Goal: Communication & Community: Answer question/provide support

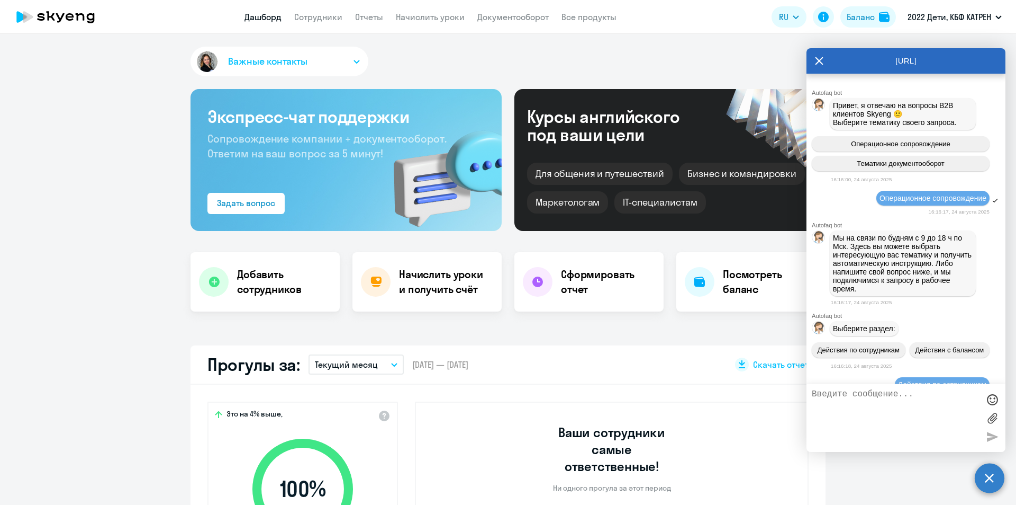
select select "30"
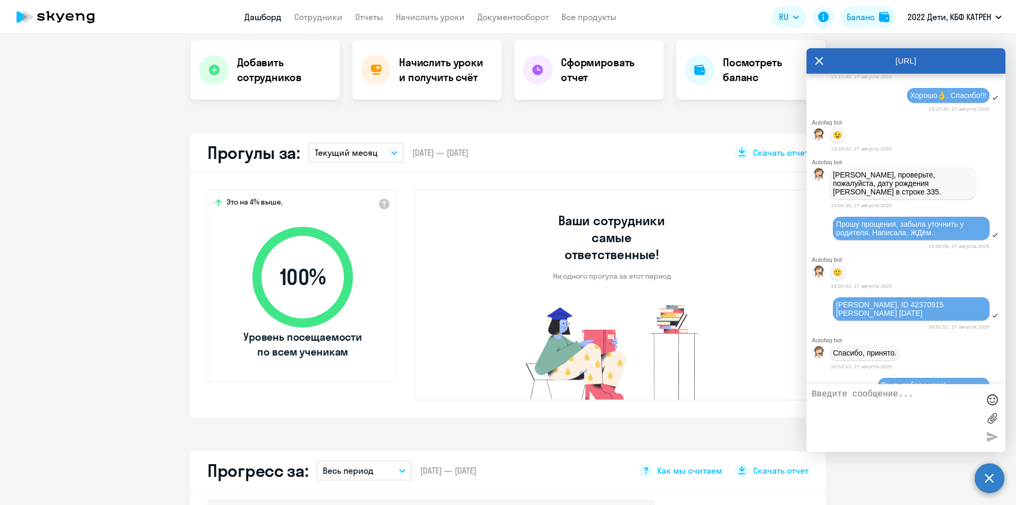
scroll to position [6401, 0]
drag, startPoint x: 832, startPoint y: 196, endPoint x: 896, endPoint y: 232, distance: 73.7
click at [896, 71] on div "[PERSON_NAME], так как я работала в кабинете [PERSON_NAME], прошу уточнить у не…" at bounding box center [903, 46] width 146 height 49
click at [870, 114] on div "13:27:46, 27 августа 2025" at bounding box center [910, 109] width 159 height 10
click at [868, 397] on textarea at bounding box center [895, 417] width 167 height 57
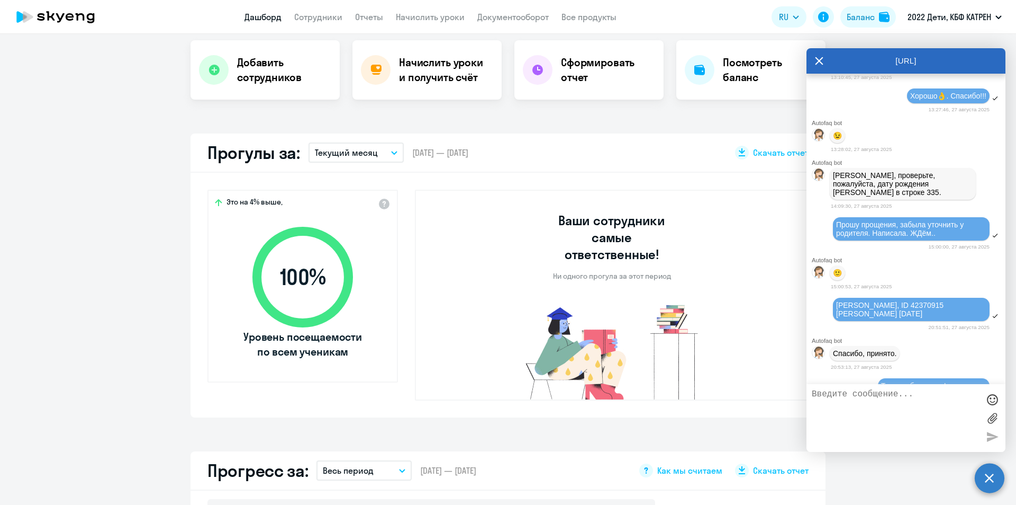
paste textarea "42370641"
click at [866, 397] on textarea "42370641 [PERSON_NAME]." at bounding box center [895, 417] width 167 height 57
click at [948, 394] on textarea "42370641 [PERSON_NAME]." at bounding box center [895, 417] width 167 height 57
click at [812, 393] on textarea "42370641 [PERSON_NAME]." at bounding box center [895, 417] width 167 height 57
click at [947, 415] on textarea "Доброго дня! [PERSON_NAME] на связи:) 42370641 [PERSON_NAME]." at bounding box center [895, 417] width 167 height 57
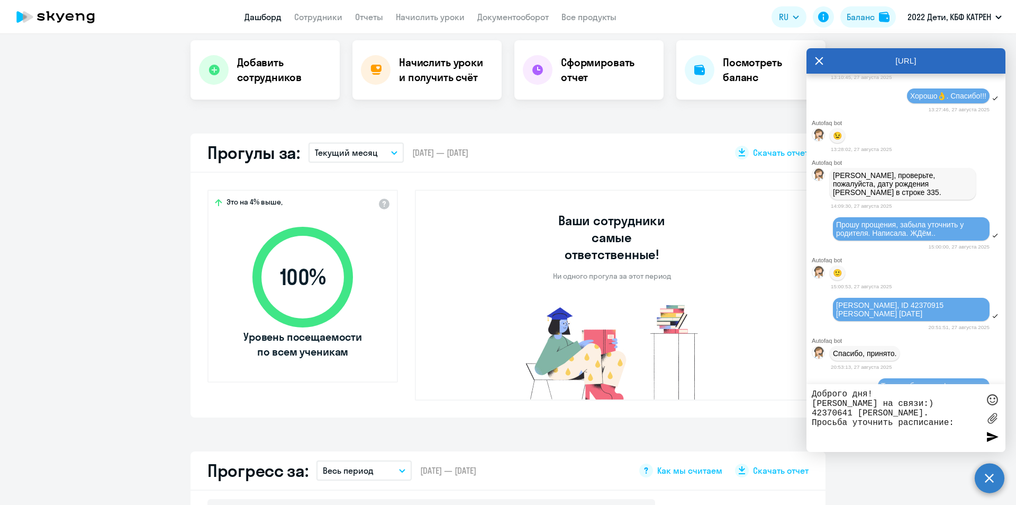
click at [952, 424] on textarea "Доброго дня! [PERSON_NAME] на связи:) 42370641 [PERSON_NAME]. Просьба уточнить …" at bounding box center [895, 417] width 167 height 57
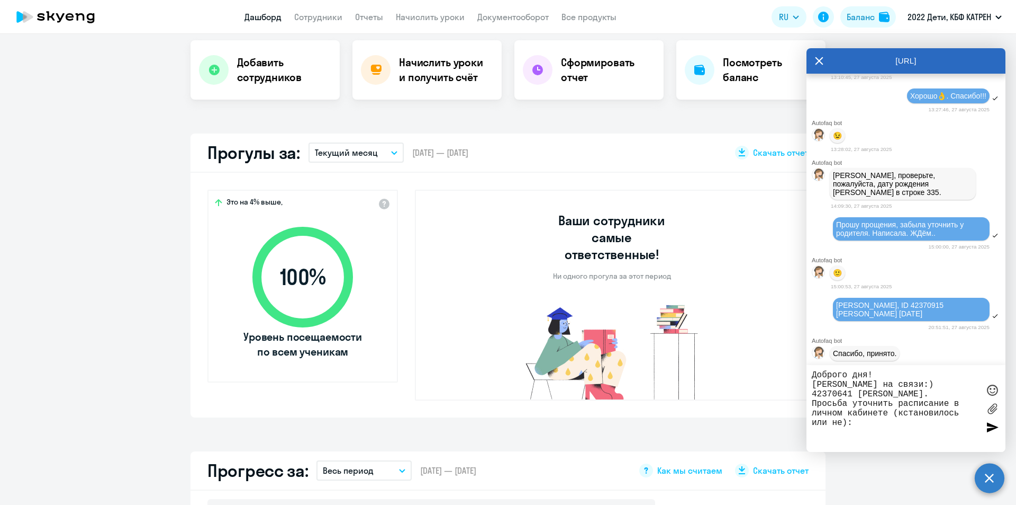
click at [903, 413] on textarea "Доброго дня! [PERSON_NAME] на связи:) 42370641 [PERSON_NAME]. Просьба уточнить …" at bounding box center [895, 408] width 167 height 76
click at [842, 425] on textarea "Доброго дня! [PERSON_NAME] на связи:) 42370641 [PERSON_NAME]. Просьба уточнить …" at bounding box center [895, 408] width 167 height 76
click at [869, 425] on textarea "Доброго дня! [PERSON_NAME] на связи:) 42370641 [PERSON_NAME]. Просьба уточнить …" at bounding box center [895, 408] width 167 height 76
click at [861, 409] on textarea "Доброго дня! [PERSON_NAME] на связи:) 42370641 [PERSON_NAME]. Просьба уточнить …" at bounding box center [895, 404] width 167 height 86
click at [865, 409] on textarea "Доброго дня! [PERSON_NAME] на связи:) 42370641 [PERSON_NAME]. Просьба уточнить …" at bounding box center [895, 404] width 167 height 86
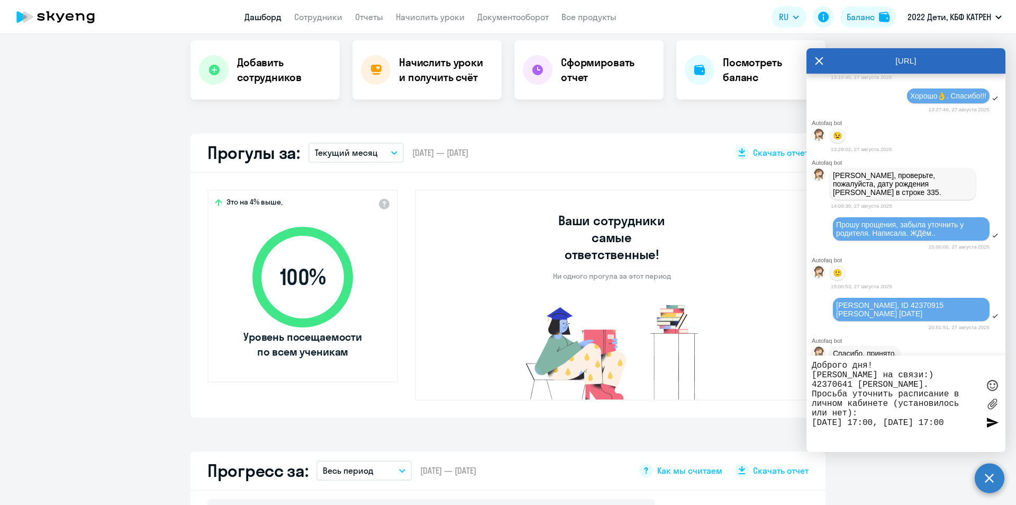
click at [812, 420] on textarea "Доброго дня! [PERSON_NAME] на связи:) 42370641 [PERSON_NAME]. Просьба уточнить …" at bounding box center [895, 404] width 167 height 86
click at [869, 415] on textarea "Доброго дня! [PERSON_NAME] на связи:) 42370641 [PERSON_NAME]. Просьба уточнить …" at bounding box center [895, 398] width 167 height 95
click at [853, 423] on textarea "Доброго дня! [PERSON_NAME] на связи:) 42370641 [PERSON_NAME]. Просьба уточнить …" at bounding box center [895, 398] width 167 height 95
type textarea "Доброго дня! [PERSON_NAME] на связи:) 42370641 [PERSON_NAME]. Просьба уточнить …"
click at [992, 420] on div at bounding box center [993, 417] width 16 height 16
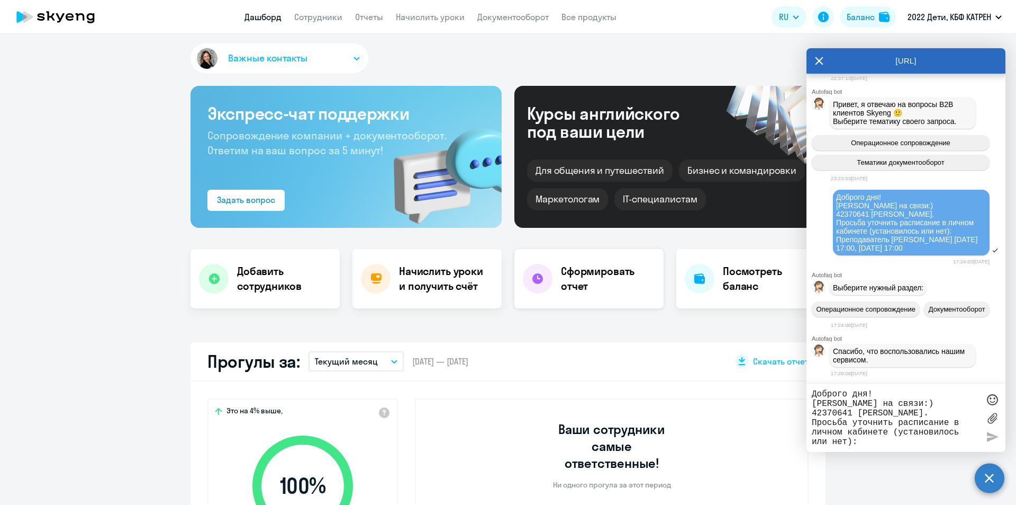
scroll to position [0, 0]
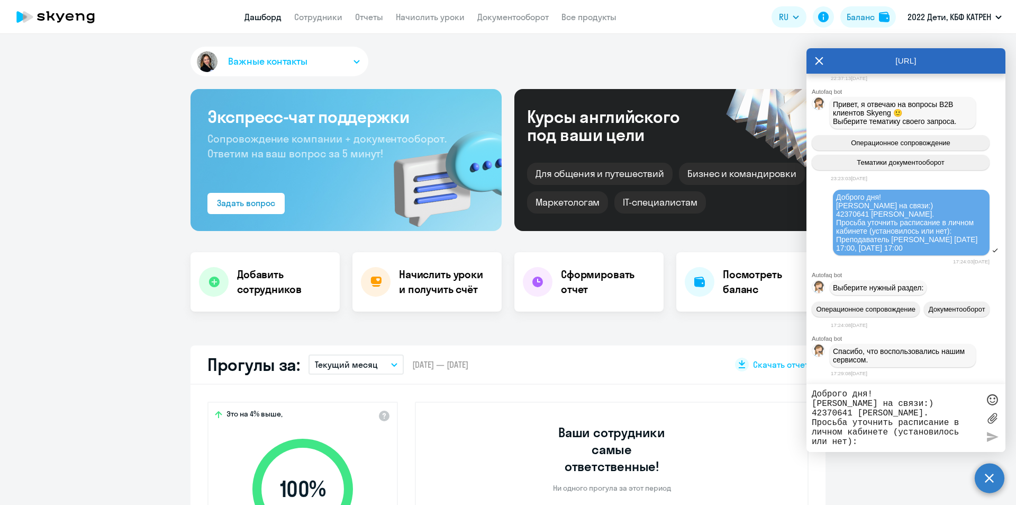
click at [849, 396] on textarea "Доброго дня! [PERSON_NAME] на связи:) 42370641 [PERSON_NAME]. Просьба уточнить …" at bounding box center [895, 417] width 167 height 57
paste textarea "41793968"
click at [813, 394] on textarea "41793968" at bounding box center [895, 417] width 167 height 57
click at [926, 396] on textarea "И вдогонку: 41793968" at bounding box center [895, 417] width 167 height 57
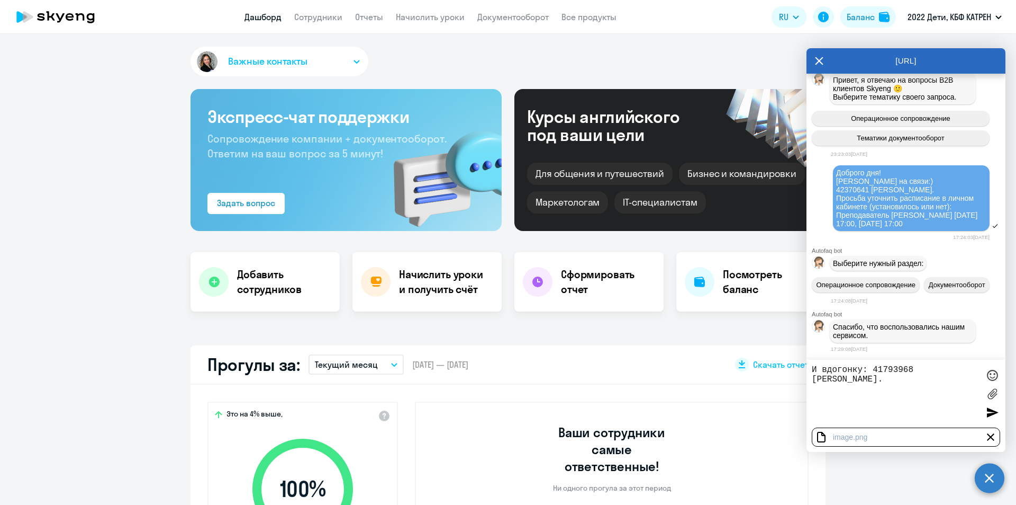
paste textarea "два урока выбрала и сразу на оплату и выбор количества перевели."
click at [815, 389] on textarea "И вдогонку: 41793968 [PERSON_NAME]. два урока выбрала и сразу на оплату и выбор…" at bounding box center [895, 393] width 167 height 57
drag, startPoint x: 906, startPoint y: 387, endPoint x: 884, endPoint y: 386, distance: 22.8
click at [884, 386] on textarea "И вдогонку: 41793968 [PERSON_NAME]. Выбрали урока выбрала и сразу на оплату и в…" at bounding box center [895, 393] width 167 height 57
click at [914, 407] on textarea "И вдогонку: 41793968 [PERSON_NAME]. Выбрали урока и сразу на оплату и выбор кол…" at bounding box center [895, 393] width 167 height 57
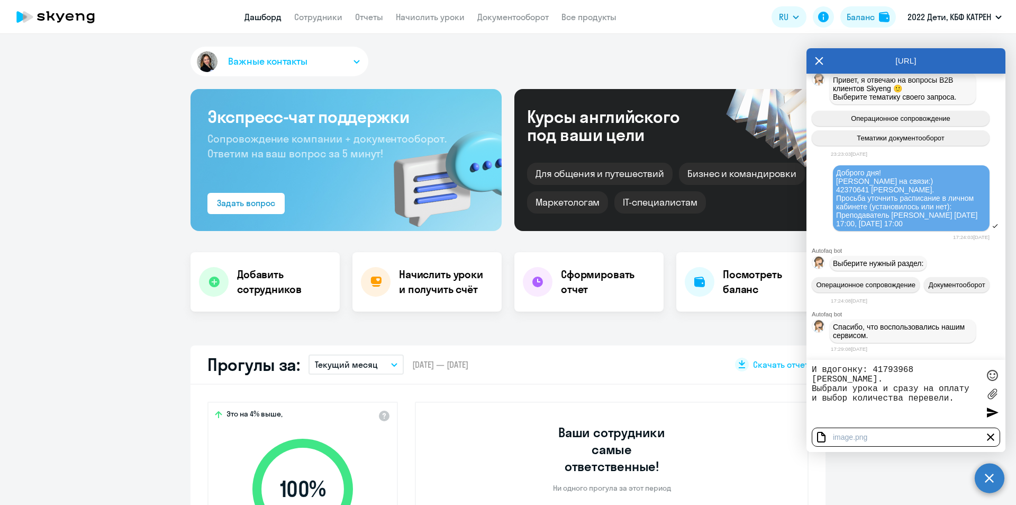
click at [959, 398] on textarea "И вдогонку: 41793968 [PERSON_NAME]. Выбрали урока и сразу на оплату и выбор кол…" at bounding box center [895, 393] width 167 height 57
click at [815, 388] on textarea "И вдогонку: 41793968 [PERSON_NAME]. Выбрали урока и сразу на оплату и выбор кол…" at bounding box center [895, 393] width 167 height 57
click at [813, 386] on textarea "И вдогонку: 41793968 [PERSON_NAME]. Выбрали урока и сразу на оплату и выбор кол…" at bounding box center [895, 393] width 167 height 57
click at [950, 399] on textarea "И вдогонку: 41793968 [PERSON_NAME]. "Выбрали урока и сразу на оплату и выбор ко…" at bounding box center [895, 393] width 167 height 57
click at [956, 401] on textarea "И вдогонку: 41793968 [PERSON_NAME]. "Выбрали урока и сразу на оплату и выбор ко…" at bounding box center [895, 393] width 167 height 57
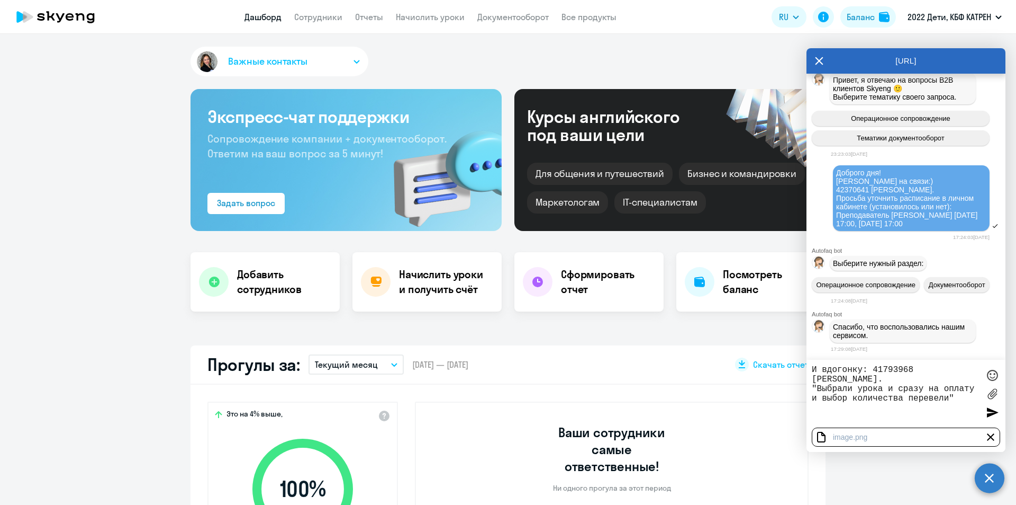
click at [859, 386] on textarea "И вдогонку: 41793968 [PERSON_NAME]. "Выбрали урока и сразу на оплату и выбор ко…" at bounding box center [895, 393] width 167 height 57
click at [904, 407] on textarea "И вдогонку: 41793968 [PERSON_NAME]. "Выбрали 2 урока и сразу на оплату и выбор …" at bounding box center [895, 393] width 167 height 57
click at [896, 413] on textarea "И вдогонку: 41793968 [PERSON_NAME]. "Выбрали 2 урока и сразу на оплату и выбор …" at bounding box center [895, 393] width 167 height 57
type textarea "И вдогонку: 41793968 [PERSON_NAME]. "Выбрали 2 урока и сразу на оплату и выбор …"
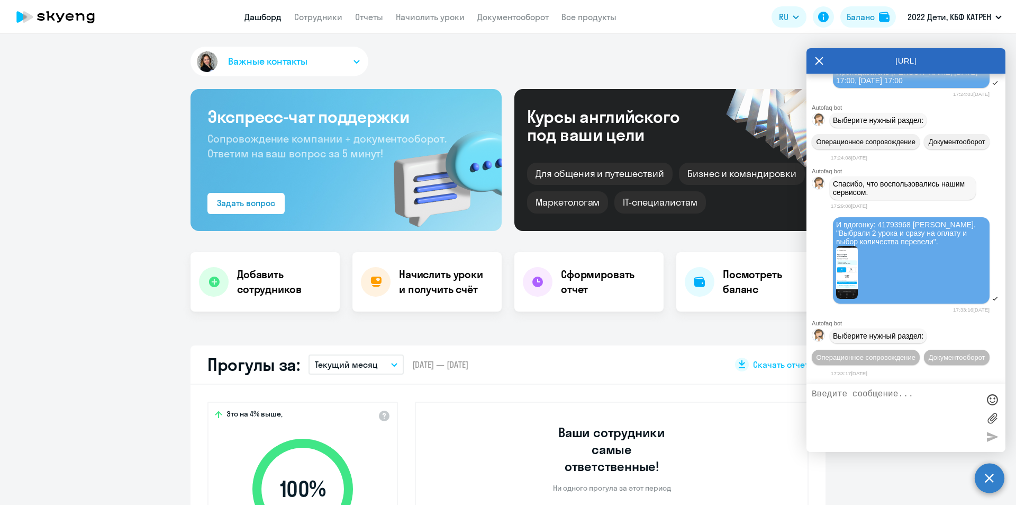
scroll to position [9140, 0]
click at [877, 353] on span "Операционное сопровождение" at bounding box center [866, 357] width 100 height 8
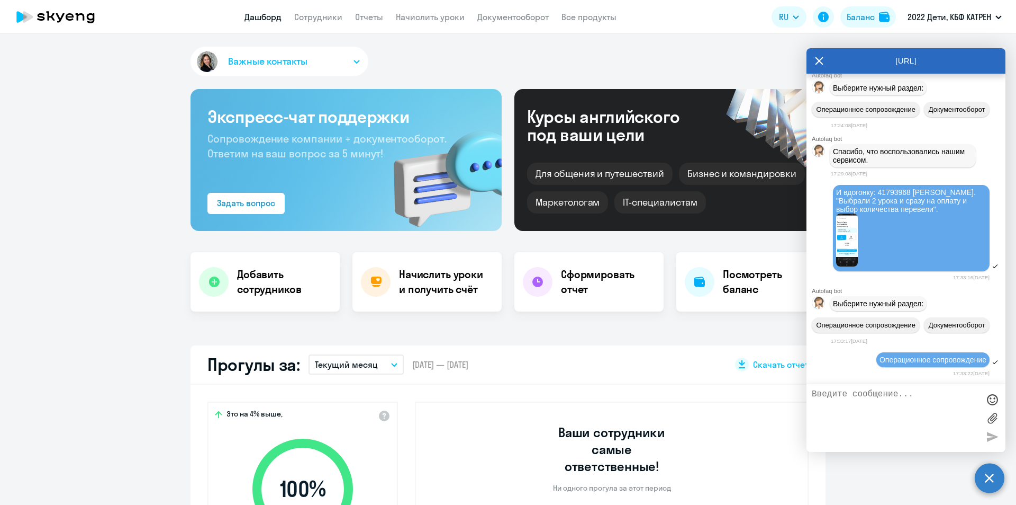
scroll to position [9255, 0]
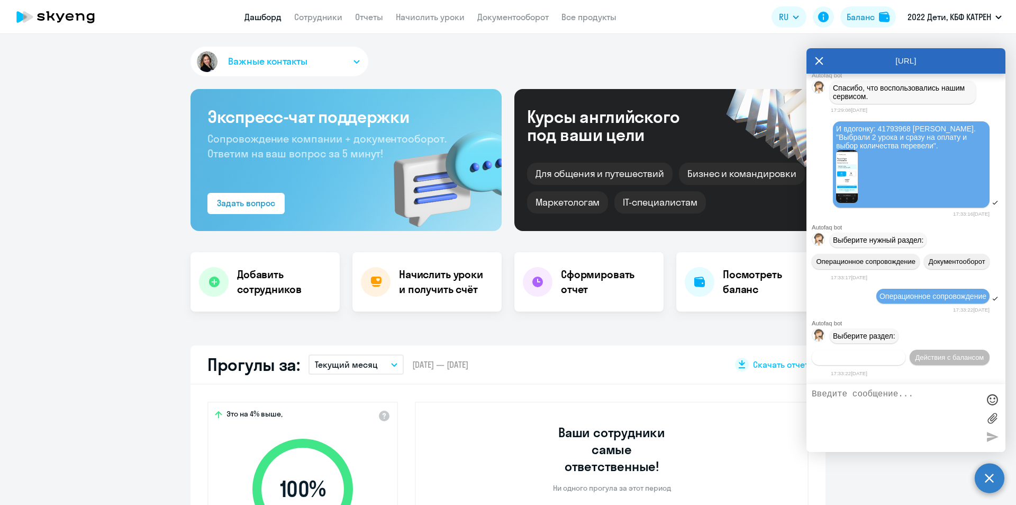
click at [894, 353] on span "Действия по сотрудникам" at bounding box center [859, 357] width 82 height 8
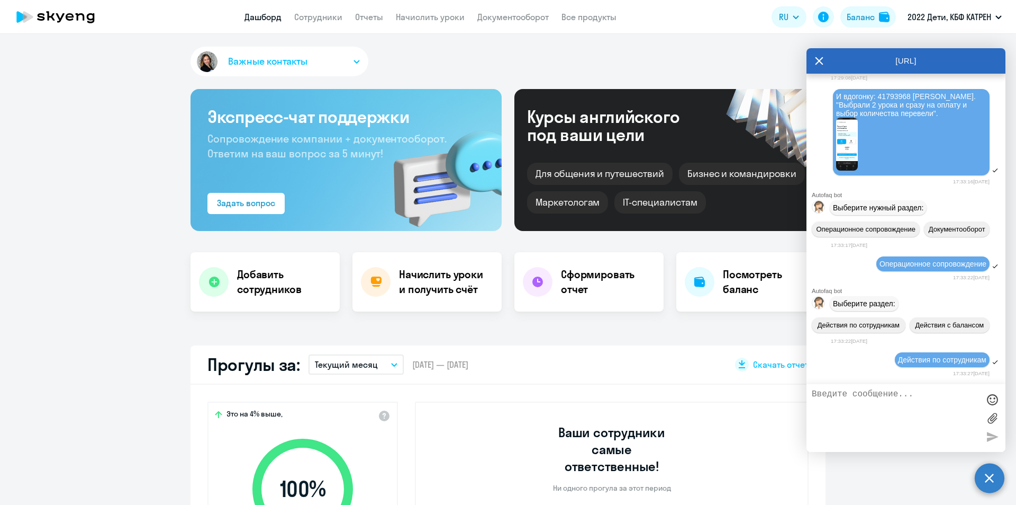
scroll to position [9412, 0]
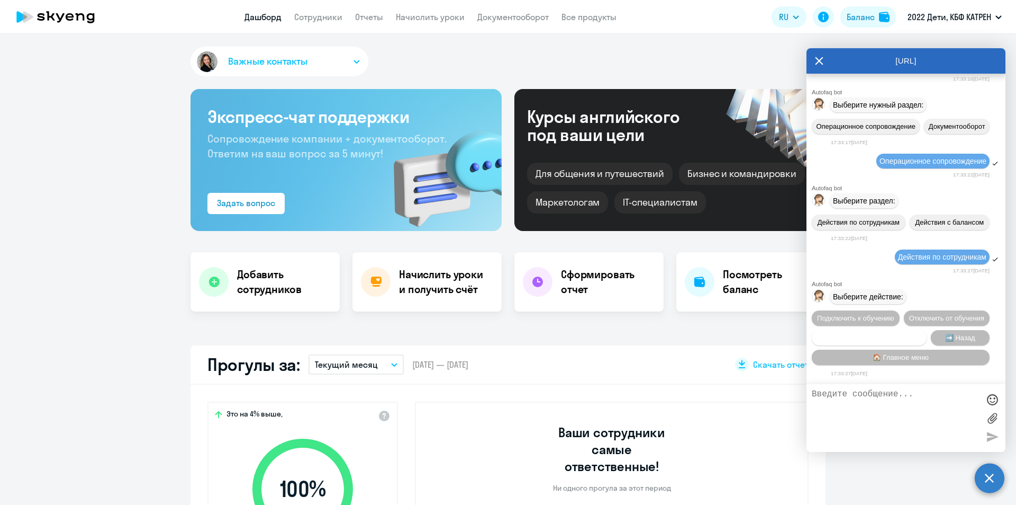
click at [893, 334] on span "Сотруднику нужна помощь" at bounding box center [869, 338] width 86 height 8
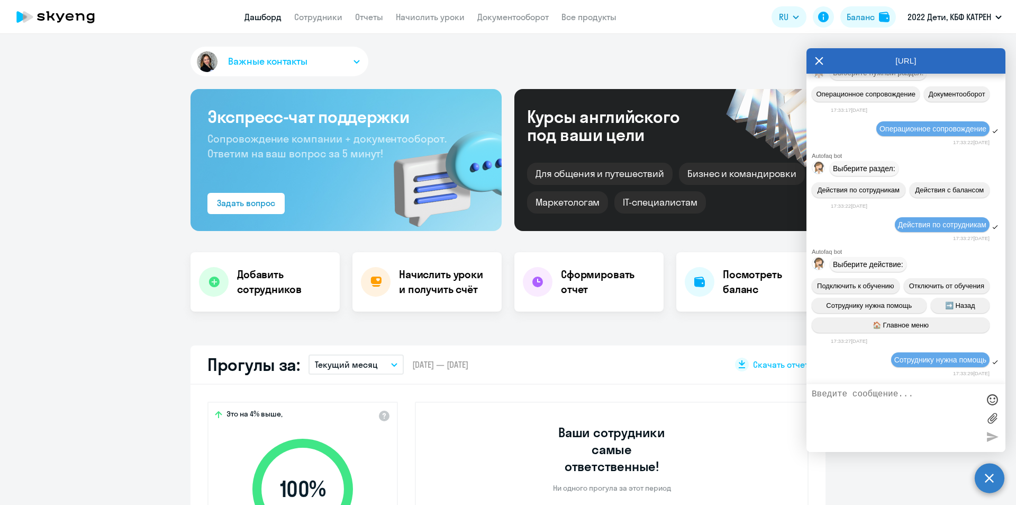
scroll to position [9444, 0]
click at [883, 400] on textarea at bounding box center [895, 417] width 167 height 57
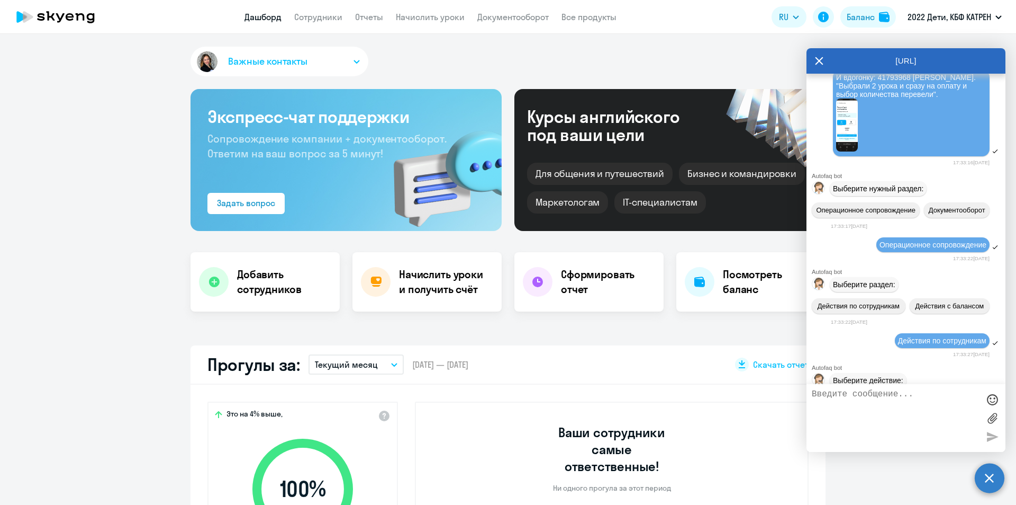
scroll to position [9021, 0]
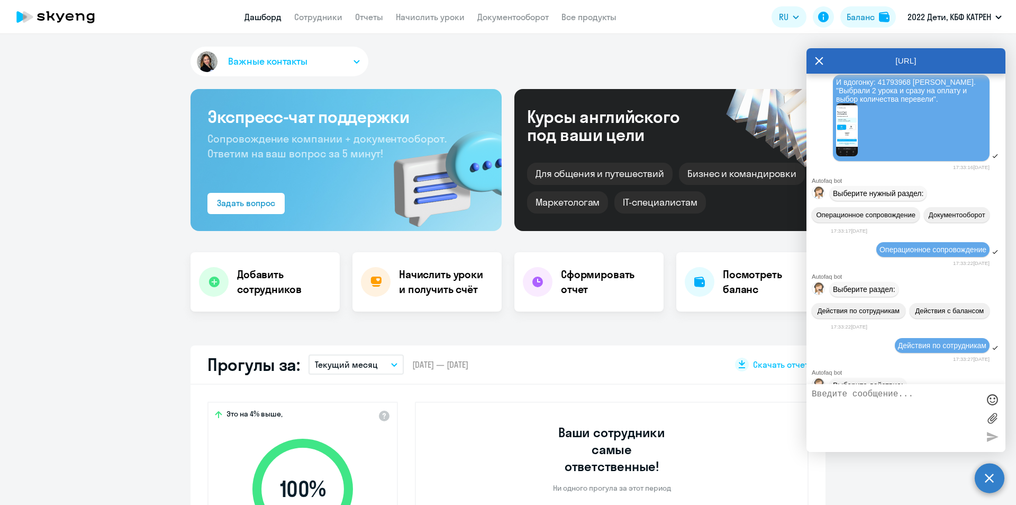
drag, startPoint x: 836, startPoint y: 103, endPoint x: 952, endPoint y: 163, distance: 130.0
copy span "Доброго дня! [PERSON_NAME] на связи:) 42370641 [PERSON_NAME]. Просьба уточнить …"
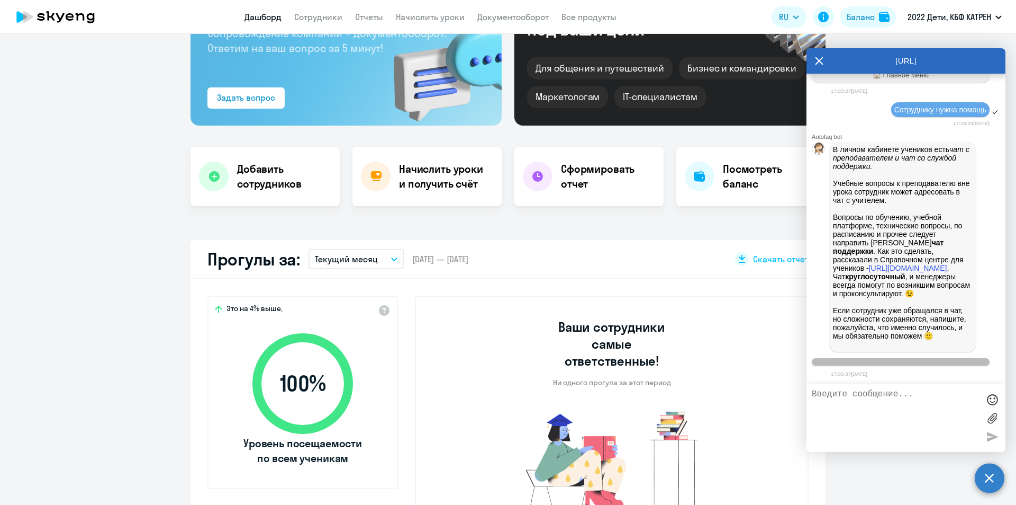
scroll to position [212, 0]
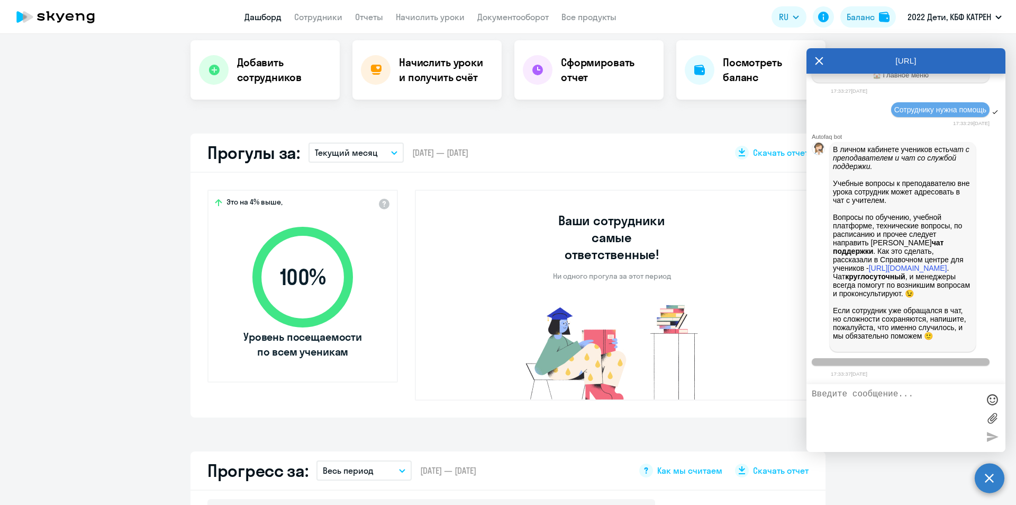
click at [868, 397] on textarea at bounding box center [895, 417] width 167 height 57
paste textarea "Доброго дня! [PERSON_NAME] на связи:) 42370641 [PERSON_NAME]. Просьба уточнить …"
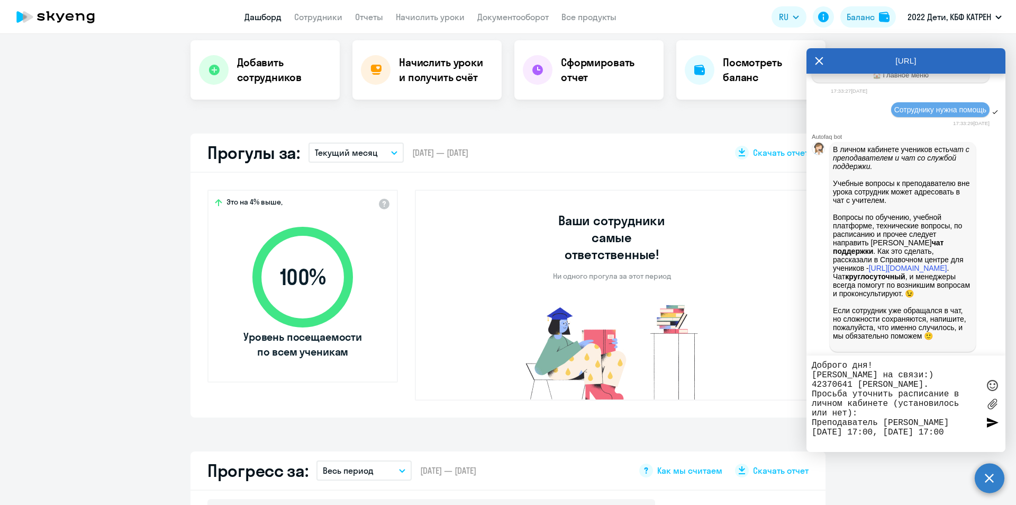
type textarea "Доброго дня! [PERSON_NAME] на связи:) 42370641 [PERSON_NAME]. Просьба уточнить …"
click at [991, 422] on div at bounding box center [993, 422] width 16 height 16
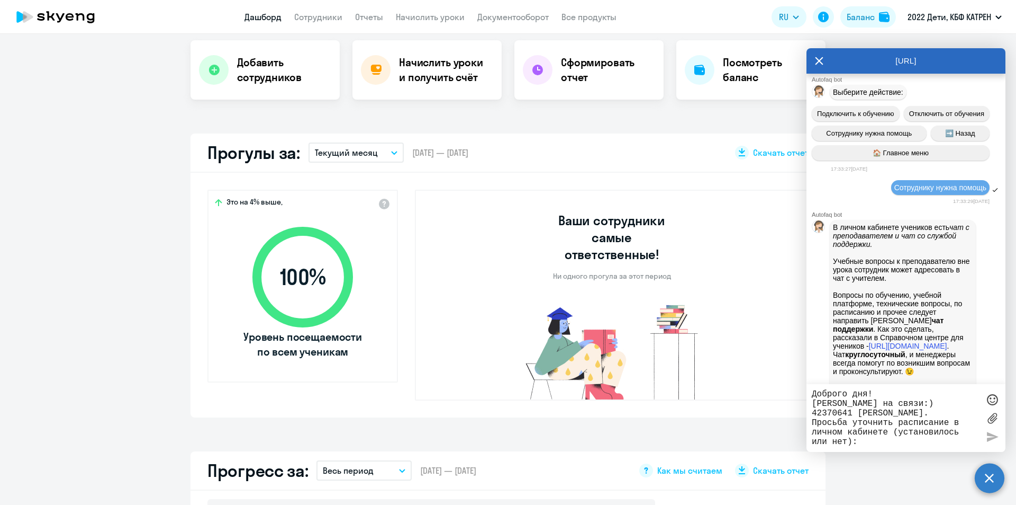
scroll to position [9173, 0]
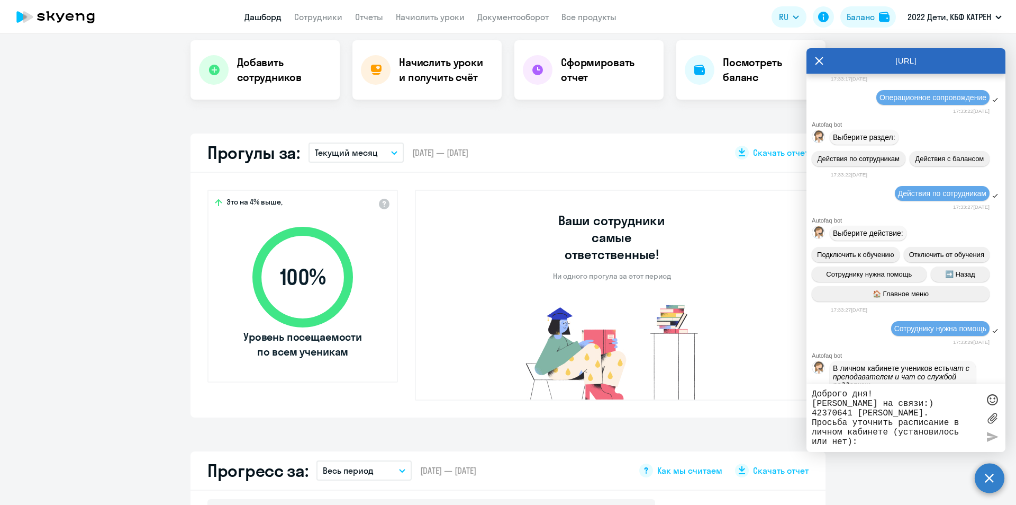
drag, startPoint x: 837, startPoint y: 169, endPoint x: 950, endPoint y: 189, distance: 115.0
copy span "И вдогонку: 41793968 [PERSON_NAME]. "Выбрали 2 урока и сразу на оплату и выбор …"
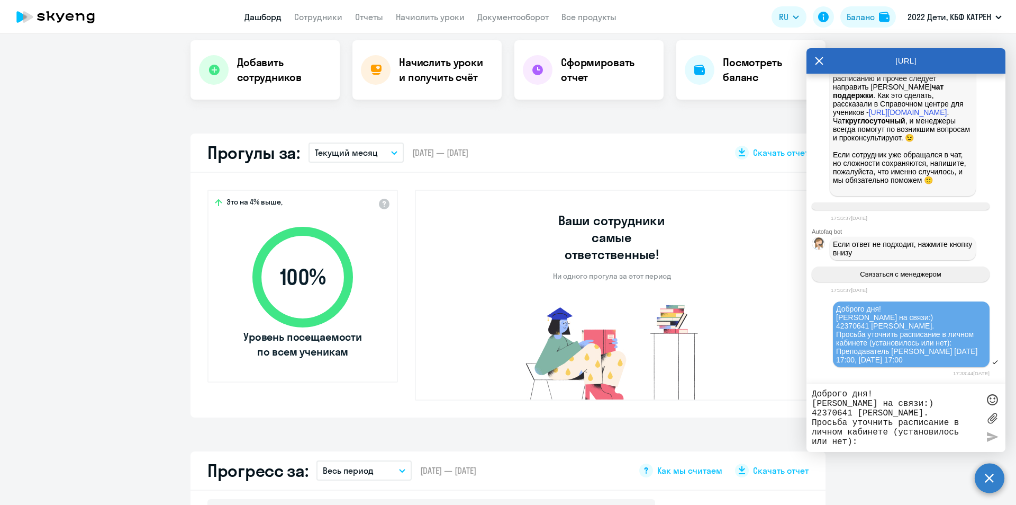
scroll to position [9861, 0]
click at [873, 419] on textarea "Доброго дня! [PERSON_NAME] на связи:) 42370641 [PERSON_NAME]. Просьба уточнить …" at bounding box center [895, 417] width 167 height 57
paste textarea "И вдогонку: 41793968 [PERSON_NAME]. "Выбрали 2 урока и сразу на оплату и выбор …"
click at [873, 428] on textarea "И вдогонку: 41793968 [PERSON_NAME]. "Выбрали 2 урока и сразу на оплату и выбор …" at bounding box center [895, 417] width 167 height 57
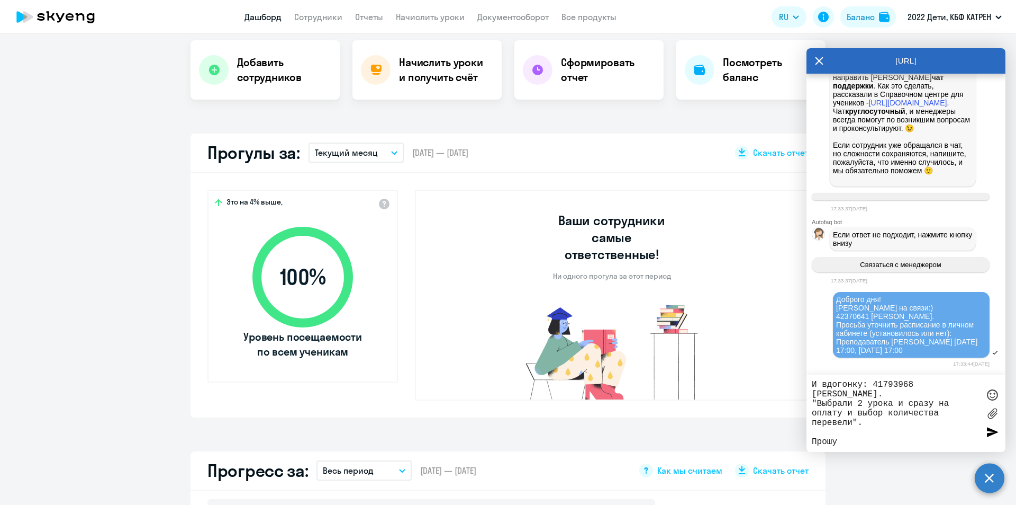
click at [878, 436] on textarea "И вдогонку: 41793968 [PERSON_NAME]. "Выбрали 2 урока и сразу на оплату и выбор …" at bounding box center [895, 413] width 167 height 67
click at [877, 447] on div "И вдогонку: 41793968 [PERSON_NAME]. "Выбрали 2 урока и сразу на оплату и выбор …" at bounding box center [906, 412] width 199 height 77
click at [875, 444] on textarea "И вдогонку: 41793968 [PERSON_NAME]. "Выбрали 2 урока и сразу на оплату и выбор …" at bounding box center [895, 413] width 167 height 67
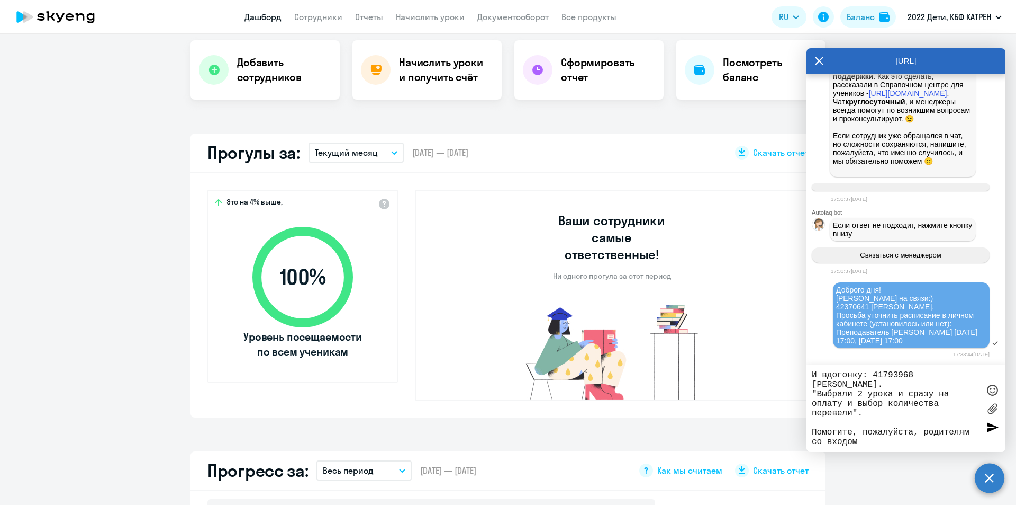
click at [864, 443] on textarea "И вдогонку: 41793968 [PERSON_NAME]. "Выбрали 2 урока и сразу на оплату и выбор …" at bounding box center [895, 408] width 167 height 76
type textarea "И вдогонку: 41793968 [PERSON_NAME]. "Выбрали 2 урока и сразу на оплату и выбор …"
drag, startPoint x: 875, startPoint y: 445, endPoint x: 810, endPoint y: 372, distance: 97.1
click at [810, 372] on div "И вдогонку: 41793968 [PERSON_NAME]. "Выбрали 2 урока и сразу на оплату и выбор …" at bounding box center [906, 408] width 199 height 87
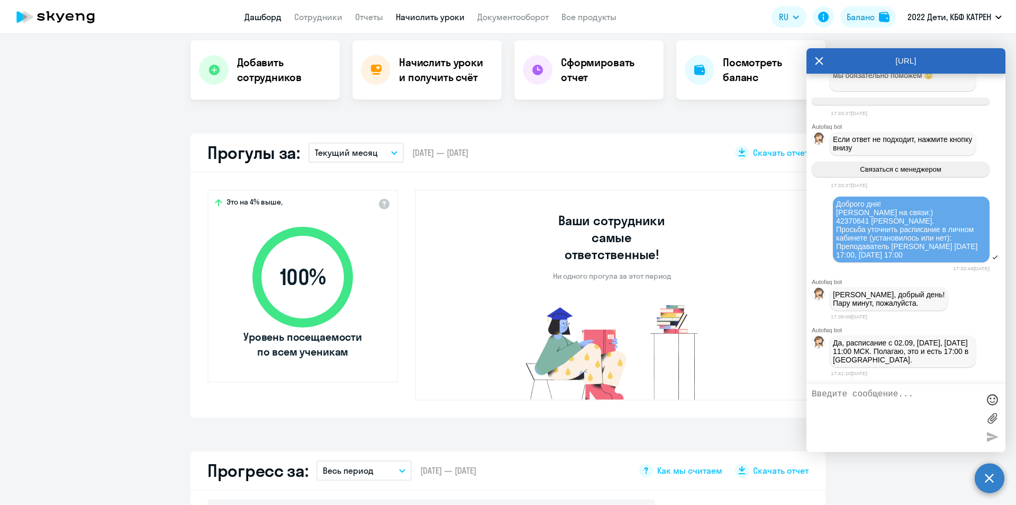
scroll to position [9966, 0]
click at [863, 408] on textarea at bounding box center [895, 417] width 167 height 57
click at [861, 404] on textarea at bounding box center [895, 417] width 167 height 57
click at [875, 401] on textarea at bounding box center [895, 417] width 167 height 57
click at [822, 395] on textarea "ТОгда это будет 16:00 п" at bounding box center [895, 417] width 167 height 57
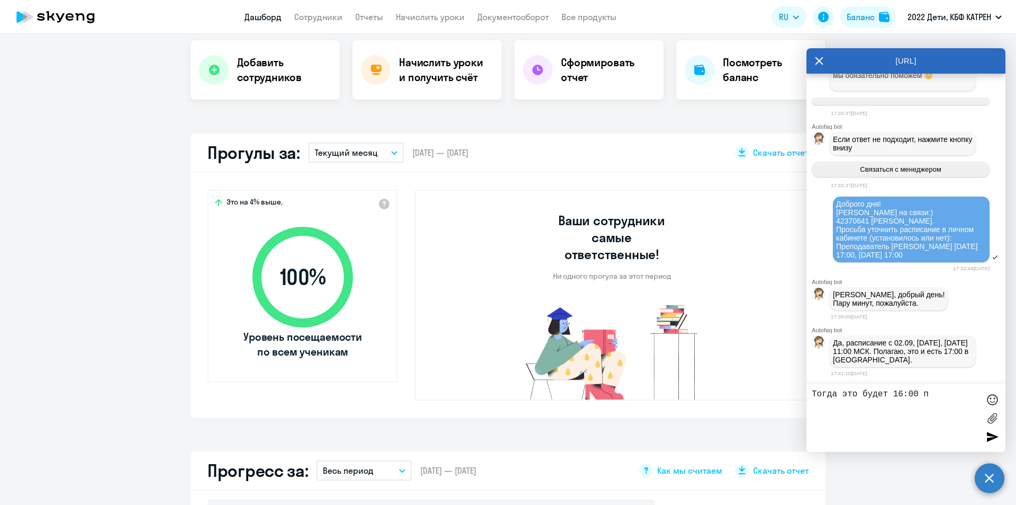
click at [930, 394] on textarea "Тогда это будет 16:00 п" at bounding box center [895, 417] width 167 height 57
click at [918, 402] on textarea "Тогда это будет 16:00 в [GEOGRAPHIC_DATA]. Спасибо, я точню у родителей." at bounding box center [895, 417] width 167 height 57
click at [822, 402] on textarea "Тогда это будет 16:00 в [GEOGRAPHIC_DATA]. [PERSON_NAME], я уточню у родителей." at bounding box center [895, 417] width 167 height 57
click at [876, 412] on textarea "Тогда это будет 16:00 в [GEOGRAPHIC_DATA]. [PERSON_NAME], я уточню у родителей." at bounding box center [895, 417] width 167 height 57
type textarea "Тогда это будет 16:00 в [GEOGRAPHIC_DATA]. [PERSON_NAME], я уточню у родителей."
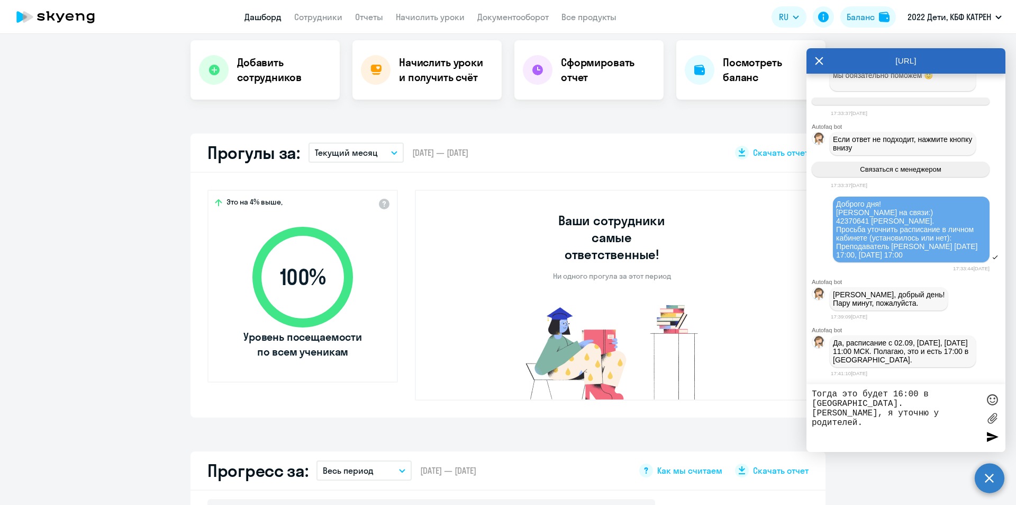
click at [992, 438] on div at bounding box center [993, 436] width 16 height 16
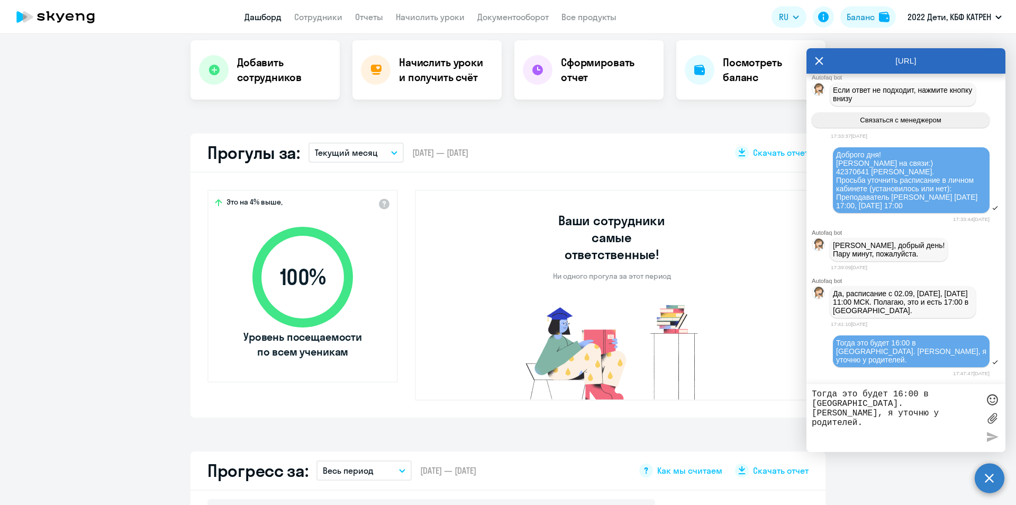
click at [829, 404] on textarea "Тогда это будет 16:00 в [GEOGRAPHIC_DATA]. [PERSON_NAME], я уточню у родителей." at bounding box center [895, 417] width 167 height 57
paste textarea "И вдогонку: 41793968 [PERSON_NAME]. "Выбрали 2 урока и сразу на оплату и выбор …"
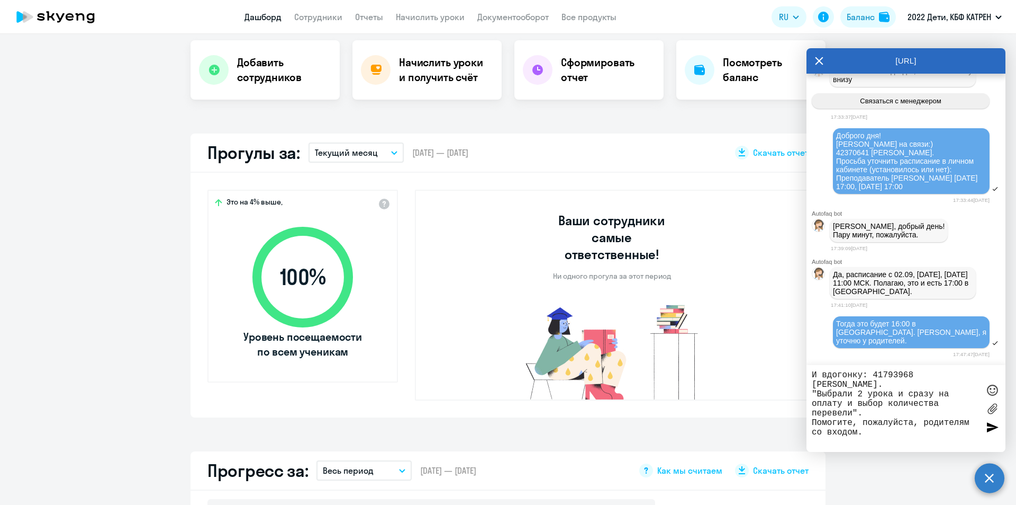
click at [874, 433] on textarea "И вдогонку: 41793968 [PERSON_NAME]. "Выбрали 2 урока и сразу на оплату и выбор …" at bounding box center [895, 408] width 167 height 76
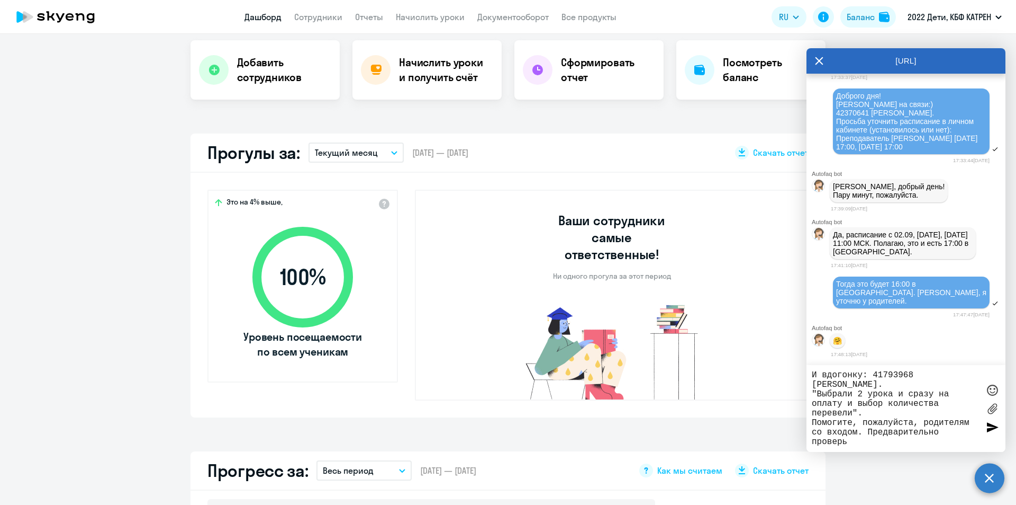
scroll to position [10067, 0]
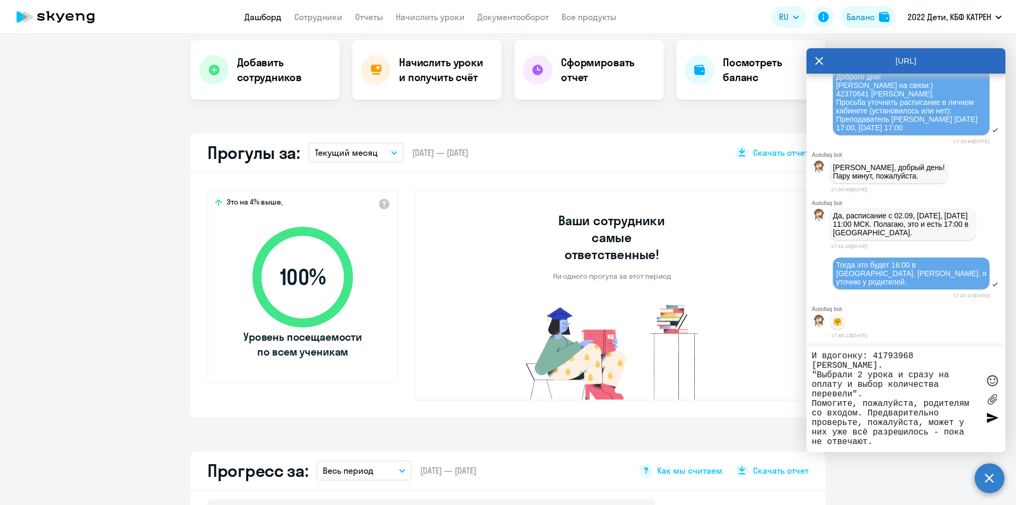
click at [946, 430] on textarea "И вдогонку: 41793968 [PERSON_NAME]. "Выбрали 2 урока и сразу на оплату и выбор …" at bounding box center [895, 398] width 167 height 95
click at [907, 439] on textarea "И вдогонку: 41793968 [PERSON_NAME]. "Выбрали 2 урока и сразу на оплату и выбор …" at bounding box center [895, 398] width 167 height 95
click at [907, 437] on textarea "И вдогонку: 41793968 [PERSON_NAME]. "Выбрали 2 урока и сразу на оплату и выбор …" at bounding box center [895, 398] width 167 height 95
click at [868, 393] on textarea "И вдогонку: 41793968 [PERSON_NAME]. "Выбрали 2 урока и сразу на оплату и выбор …" at bounding box center [895, 398] width 167 height 95
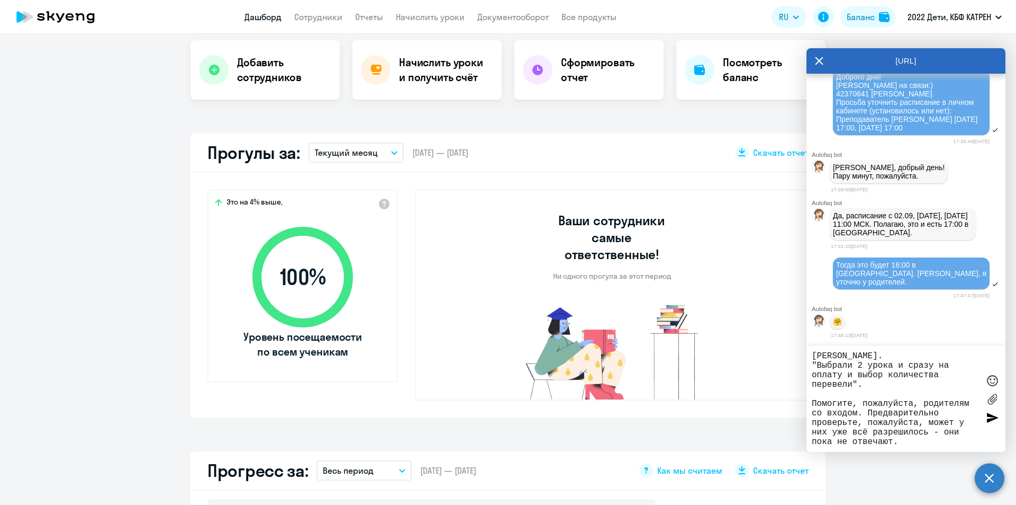
click at [880, 376] on textarea "И вдогонку: 41793968 [PERSON_NAME]. "Выбрали 2 урока и сразу на оплату и выбор …" at bounding box center [895, 398] width 167 height 95
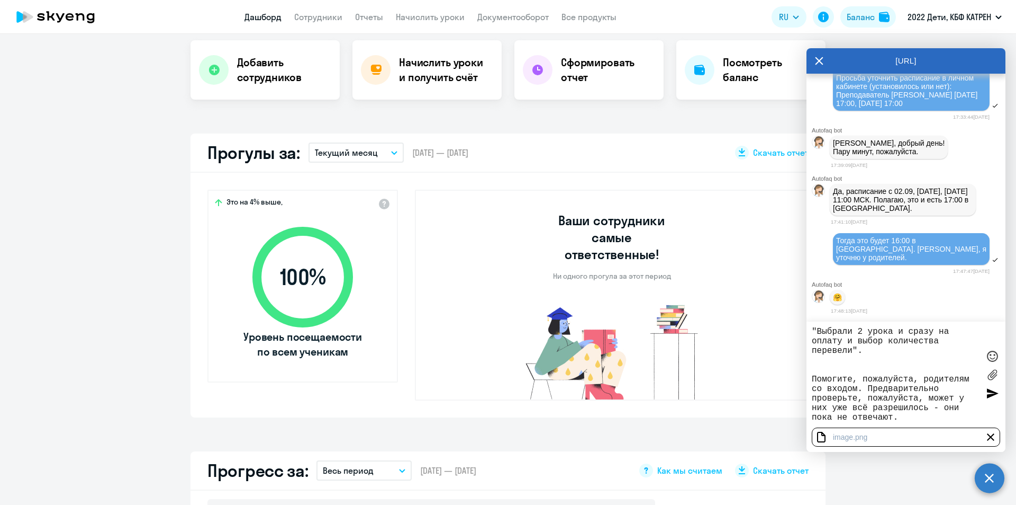
scroll to position [0, 0]
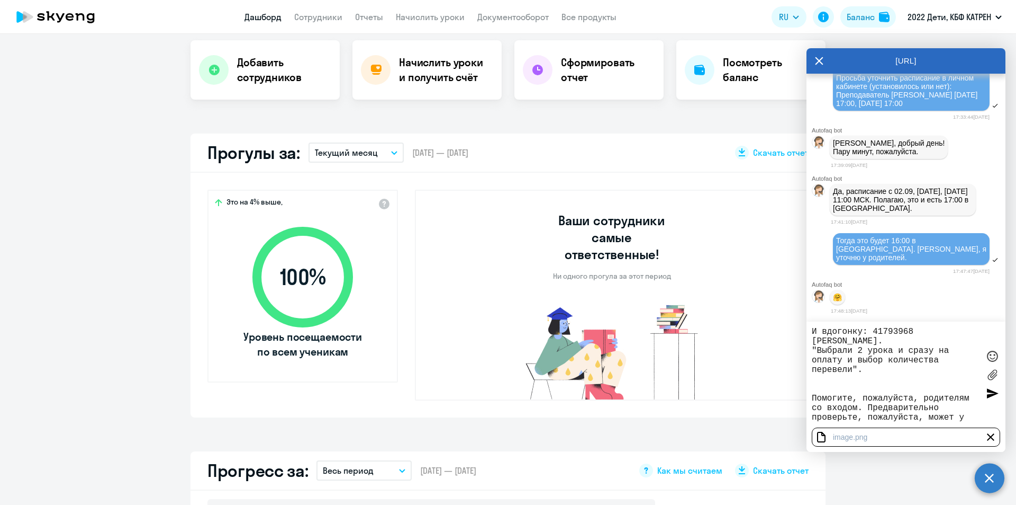
type textarea "И вдогонку: 41793968 [PERSON_NAME]. "Выбрали 2 урока и сразу на оплату и выбор …"
click at [992, 392] on div at bounding box center [993, 393] width 16 height 16
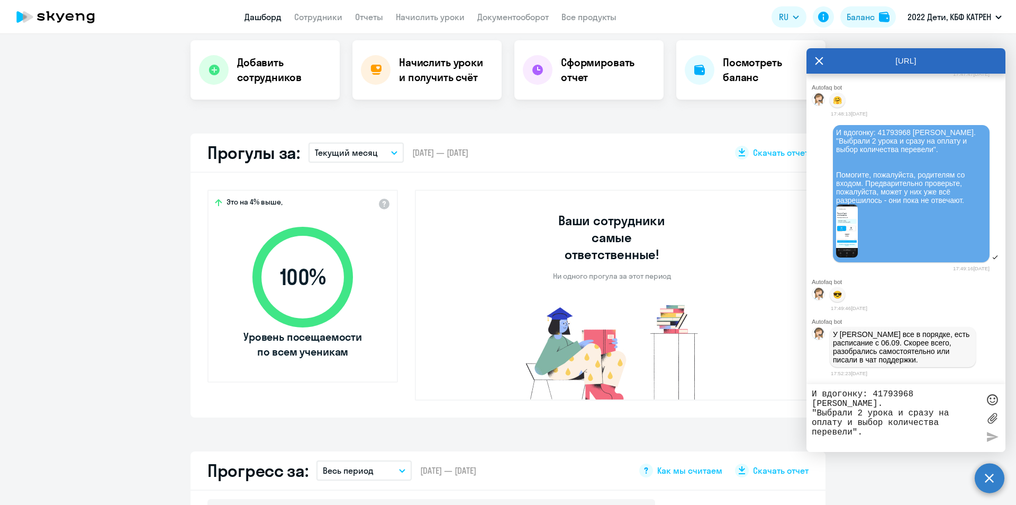
scroll to position [10309, 0]
click at [886, 395] on textarea "И вдогонку: 41793968 [PERSON_NAME]. "Выбрали 2 урока и сразу на оплату и выбор …" at bounding box center [895, 417] width 167 height 57
type textarea "Поняла, спасибо!"
click at [989, 437] on div at bounding box center [993, 436] width 16 height 16
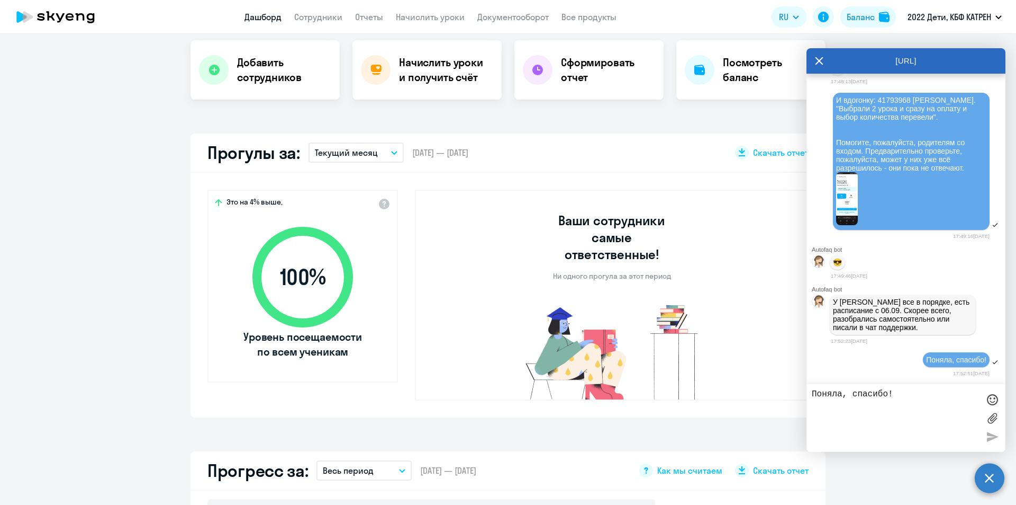
scroll to position [10341, 0]
click at [873, 393] on textarea "Поняла, спасибо!" at bounding box center [895, 417] width 167 height 57
click at [885, 410] on textarea "У [PERSON_NAME] тоже всё в порядке" at bounding box center [895, 417] width 167 height 57
click at [852, 401] on textarea "У [PERSON_NAME] тоже всё в порядке. [GEOGRAPHIC_DATA] с Читой - 6 часов разница…" at bounding box center [895, 417] width 167 height 57
click at [994, 396] on div at bounding box center [993, 399] width 16 height 16
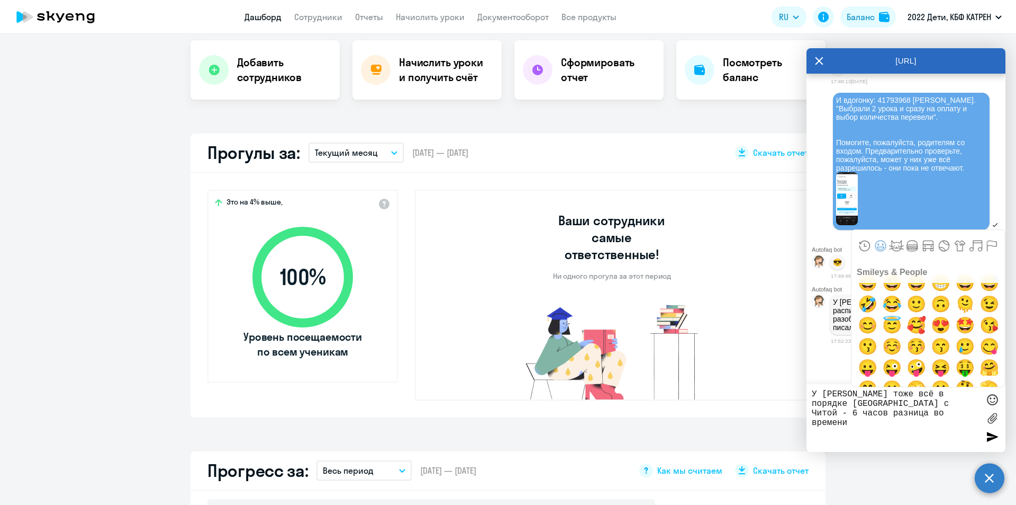
scroll to position [0, 0]
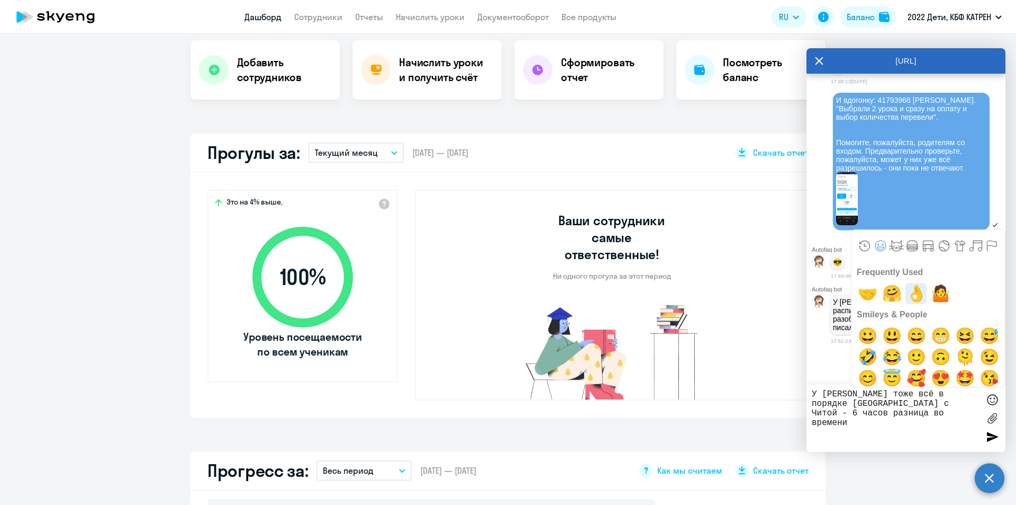
click at [913, 302] on span "👌" at bounding box center [916, 293] width 25 height 21
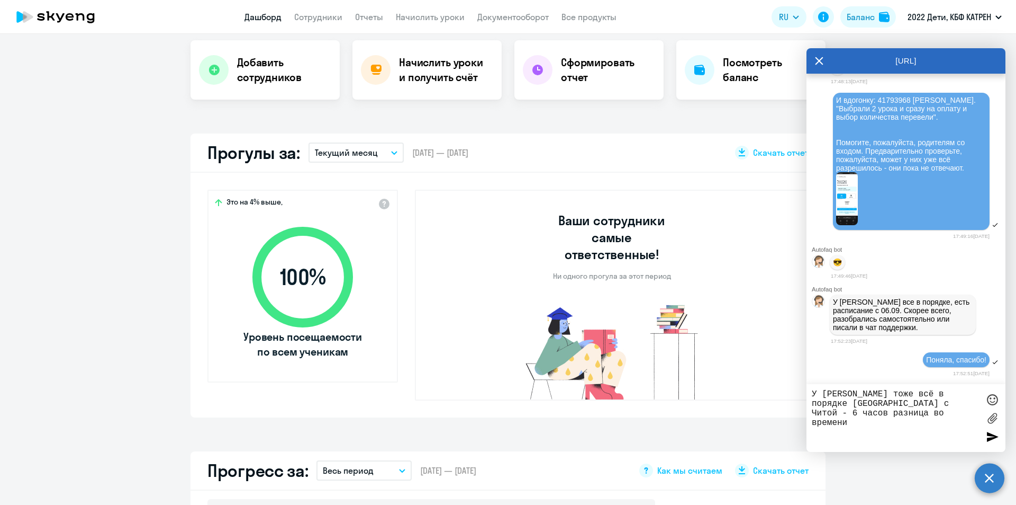
click at [945, 418] on textarea "У [PERSON_NAME] тоже всё в порядке👌 [GEOGRAPHIC_DATA] с Читой - 6 часов разница…" at bounding box center [895, 417] width 167 height 57
type textarea "У [PERSON_NAME] тоже всё в порядке👌 [GEOGRAPHIC_DATA] с Читой - 6 часов разница…"
click at [999, 435] on div at bounding box center [993, 436] width 16 height 16
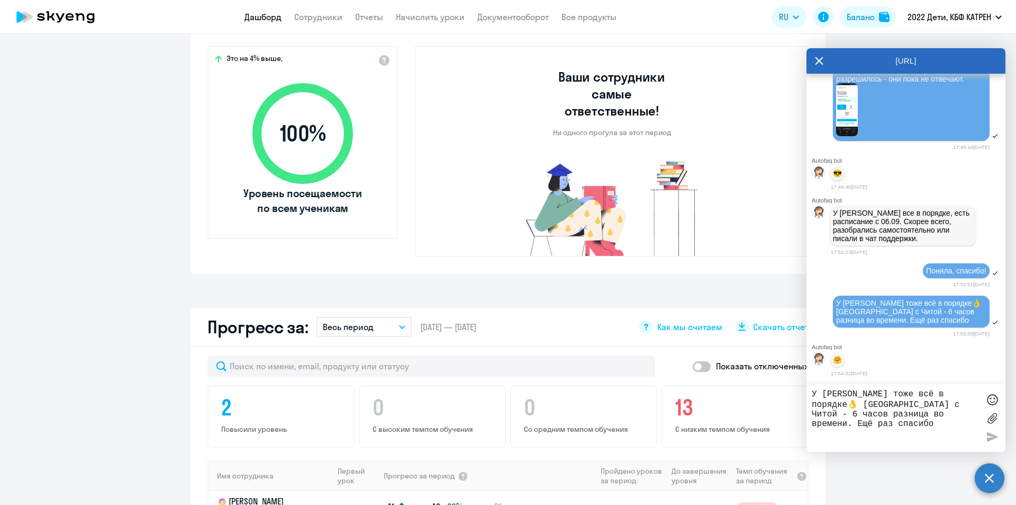
scroll to position [265, 0]
